Goal: Task Accomplishment & Management: Manage account settings

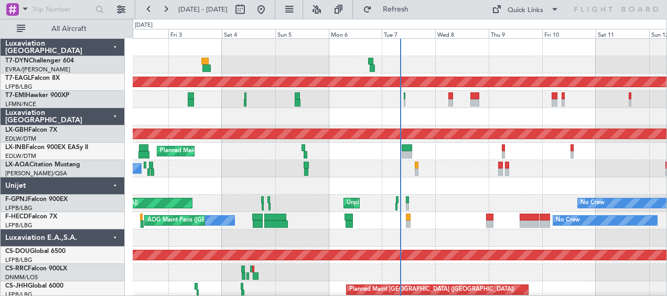
click at [382, 140] on div "Planned Maint Nurnberg" at bounding box center [400, 133] width 534 height 17
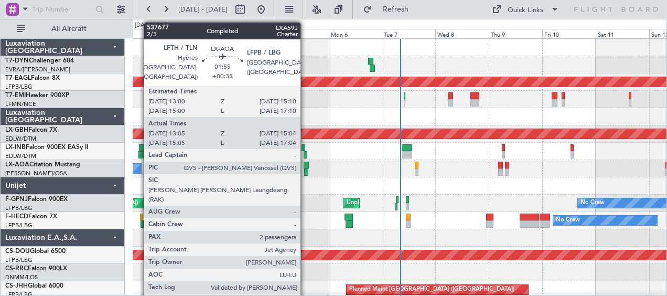
click at [305, 169] on div at bounding box center [306, 171] width 5 height 7
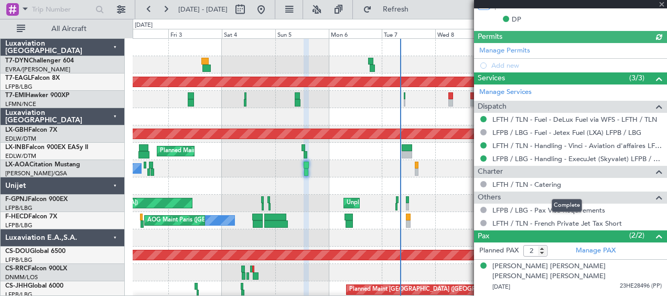
scroll to position [284, 0]
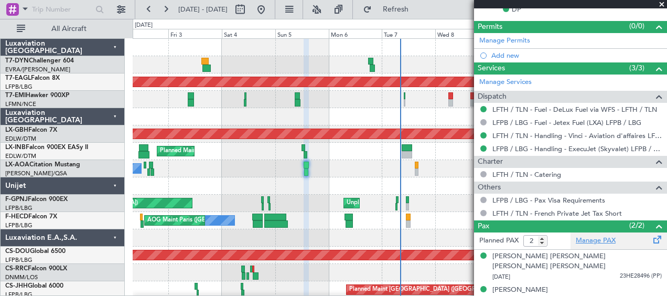
click at [583, 240] on link "Manage PAX" at bounding box center [596, 241] width 40 height 10
click at [664, 3] on span at bounding box center [662, 4] width 10 height 9
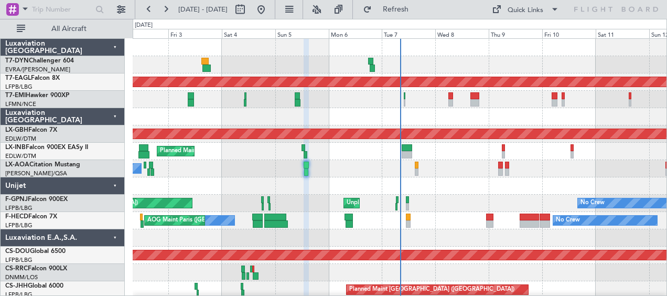
type input "0"
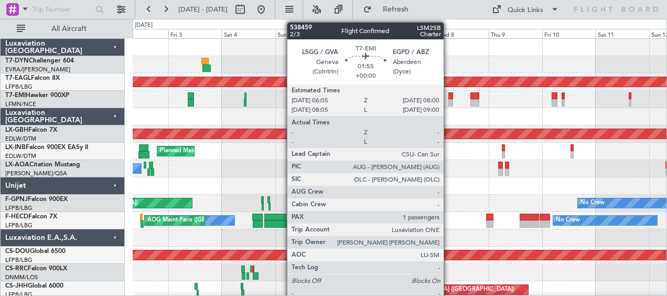
click at [449, 103] on div at bounding box center [451, 102] width 5 height 7
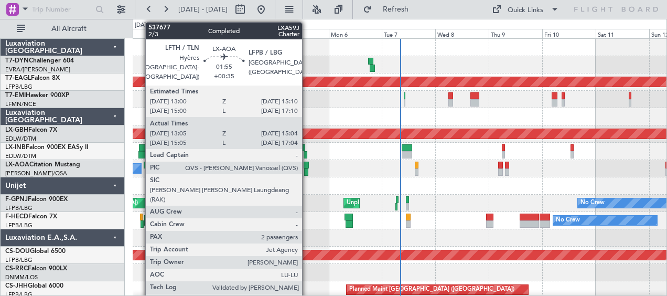
click at [307, 166] on div at bounding box center [306, 165] width 5 height 7
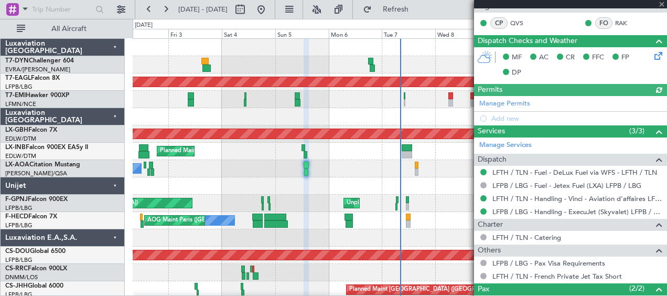
scroll to position [284, 0]
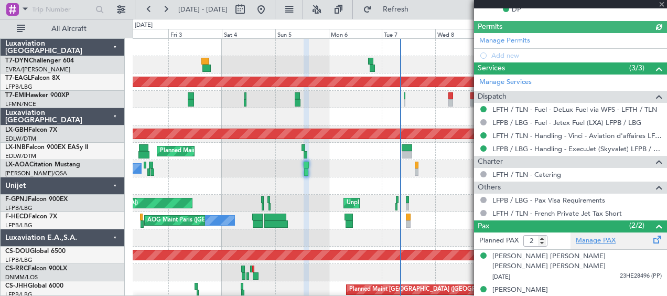
click at [591, 237] on link "Manage PAX" at bounding box center [596, 241] width 40 height 10
